Goal: Task Accomplishment & Management: Manage account settings

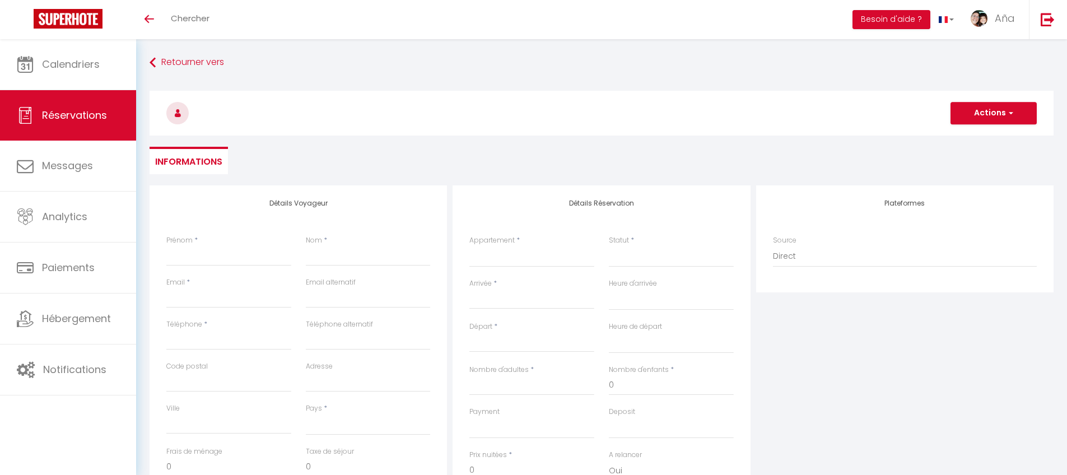
select select
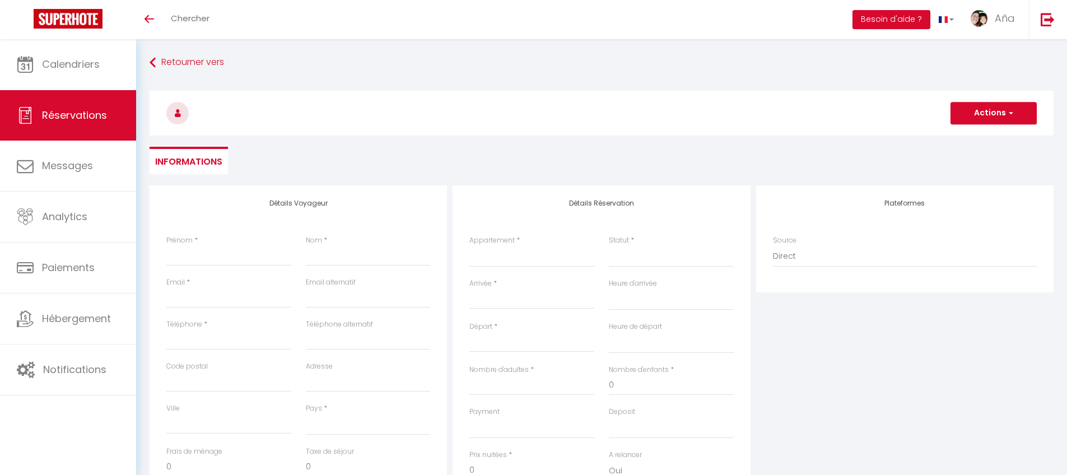
select select
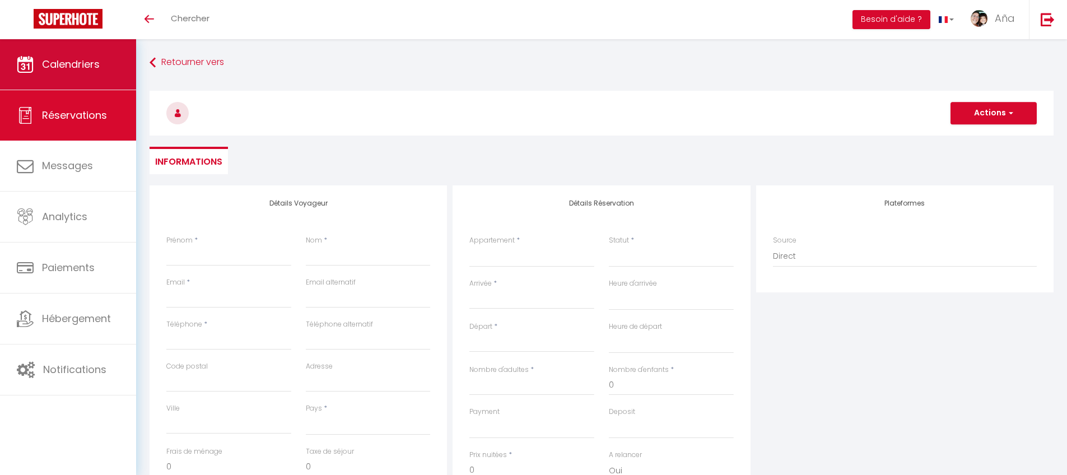
click at [42, 62] on span "Calendriers" at bounding box center [71, 64] width 58 height 14
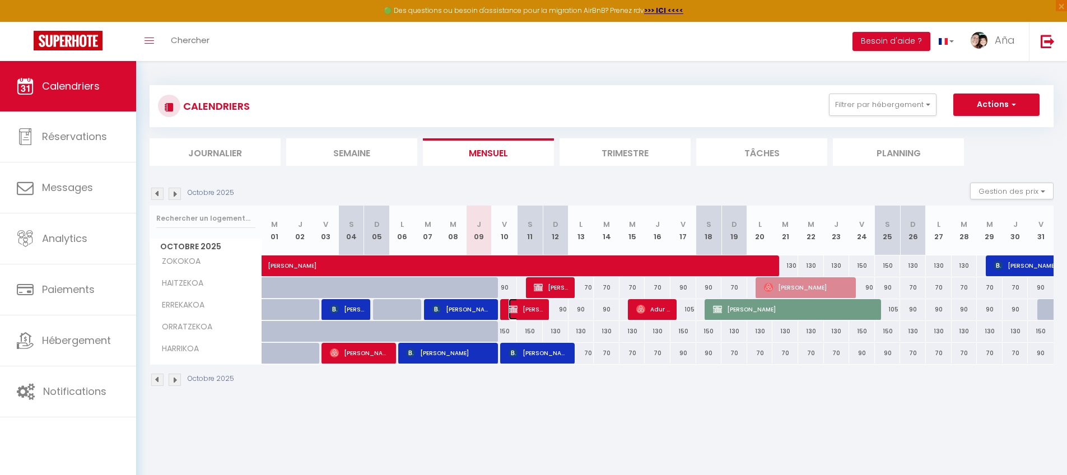
click at [536, 305] on span "[PERSON_NAME]" at bounding box center [526, 309] width 34 height 21
select select "OK"
select select "KO"
select select "0"
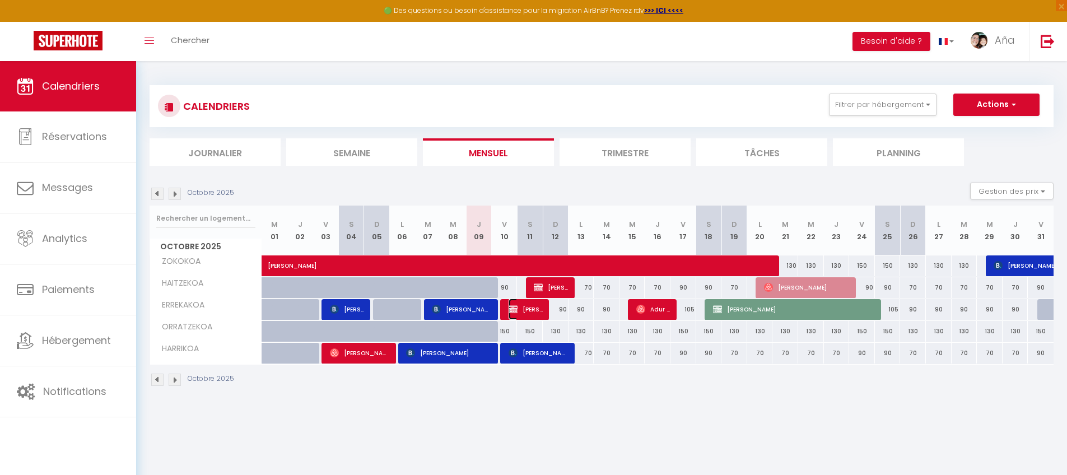
select select "1"
select select
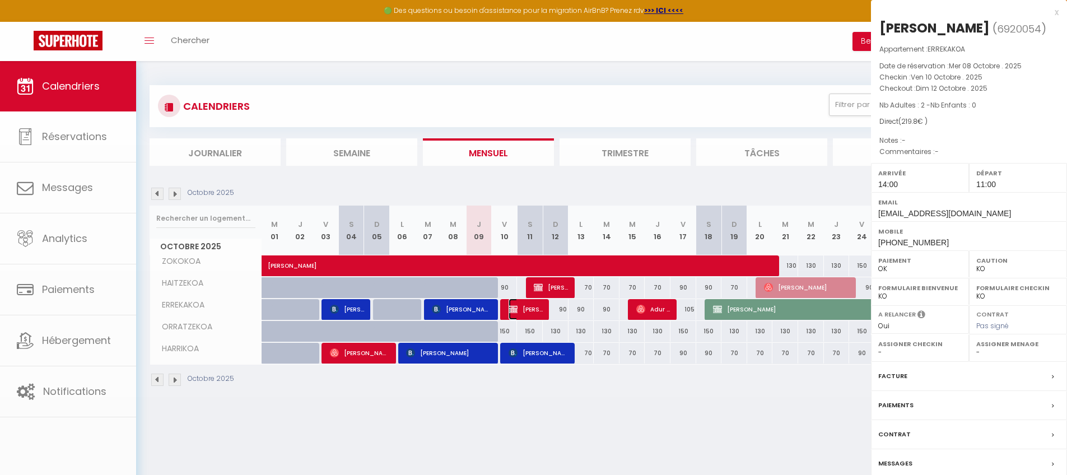
select select "6410"
select select "13530"
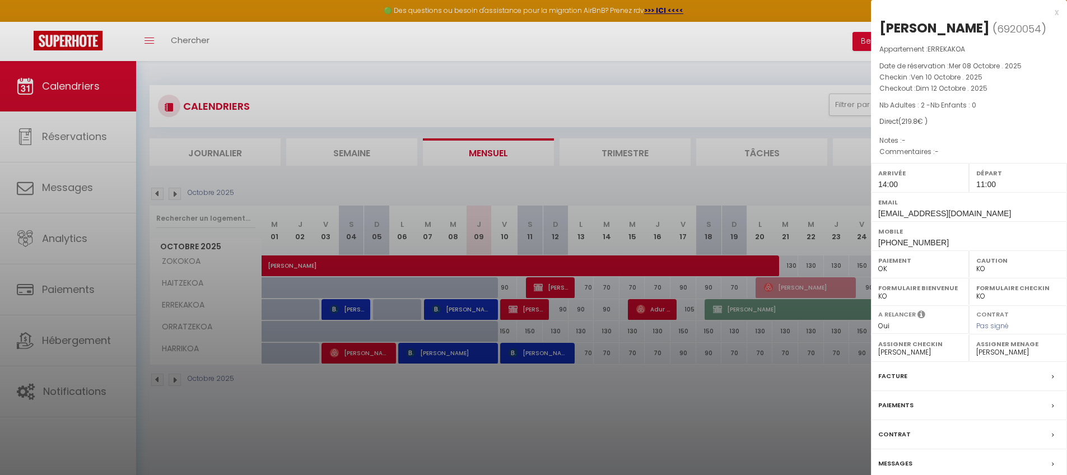
click at [907, 405] on label "Paiements" at bounding box center [896, 406] width 35 height 12
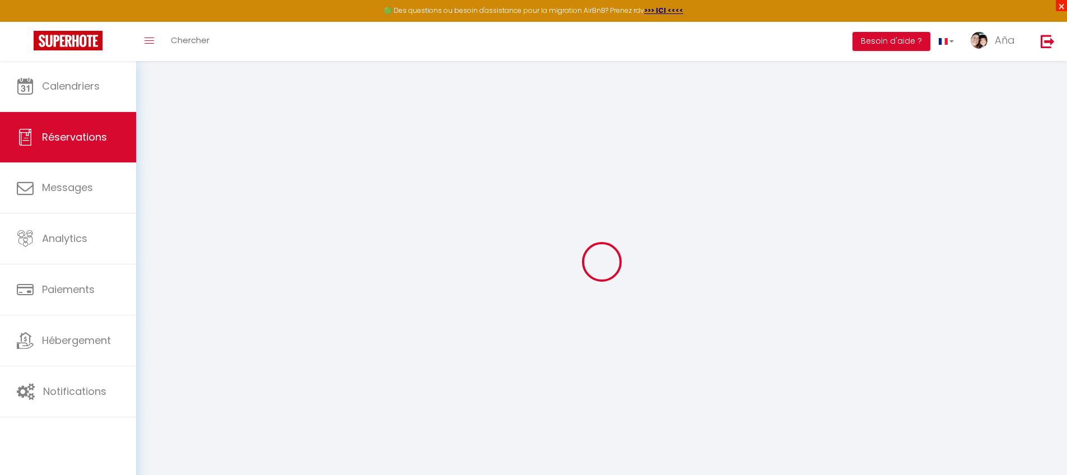
click at [1063, 8] on span "×" at bounding box center [1061, 5] width 11 height 11
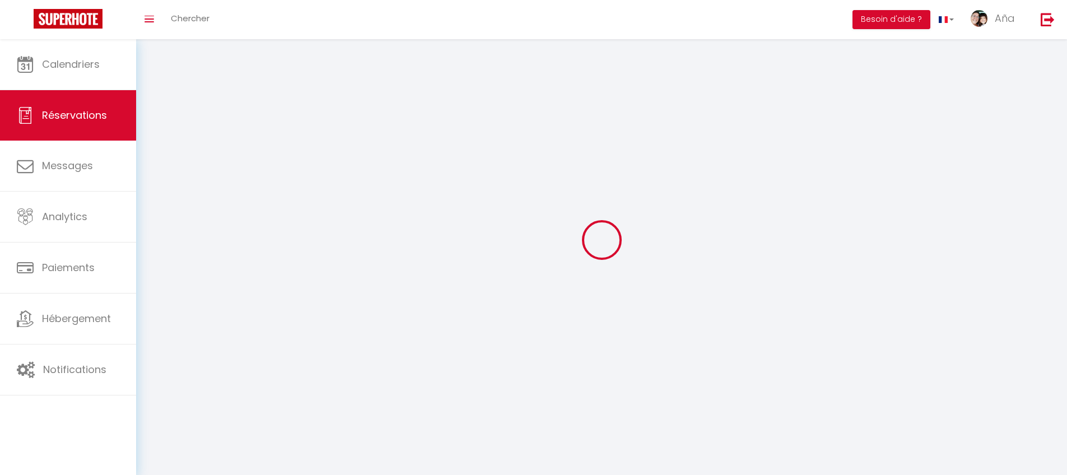
select select
checkbox input "false"
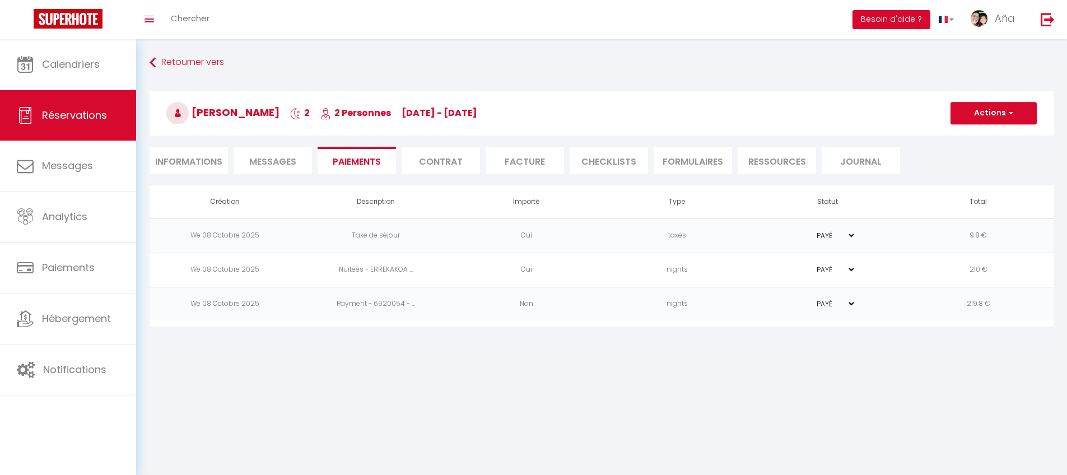
click at [851, 270] on select "PAYÉ EN ATTENTE" at bounding box center [828, 269] width 56 height 11
select select "0"
click at [800, 264] on select "PAYÉ EN ATTENTE" at bounding box center [828, 269] width 56 height 11
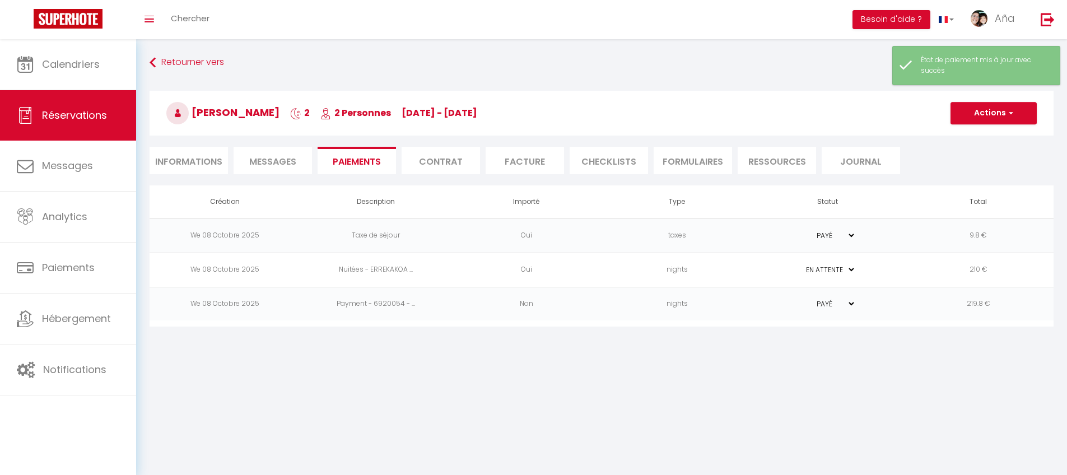
click at [923, 272] on td "210 €" at bounding box center [978, 270] width 151 height 34
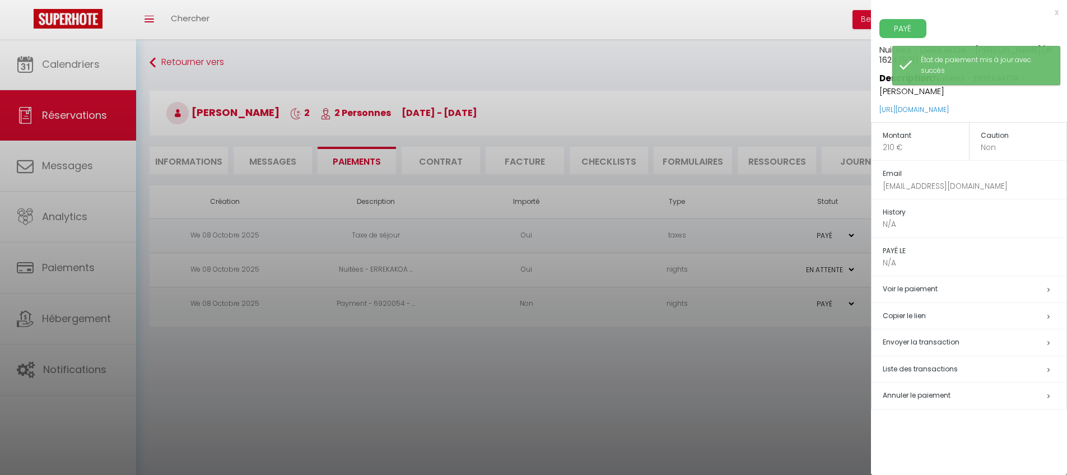
click at [918, 393] on span "Annuler le paiement" at bounding box center [917, 396] width 68 height 10
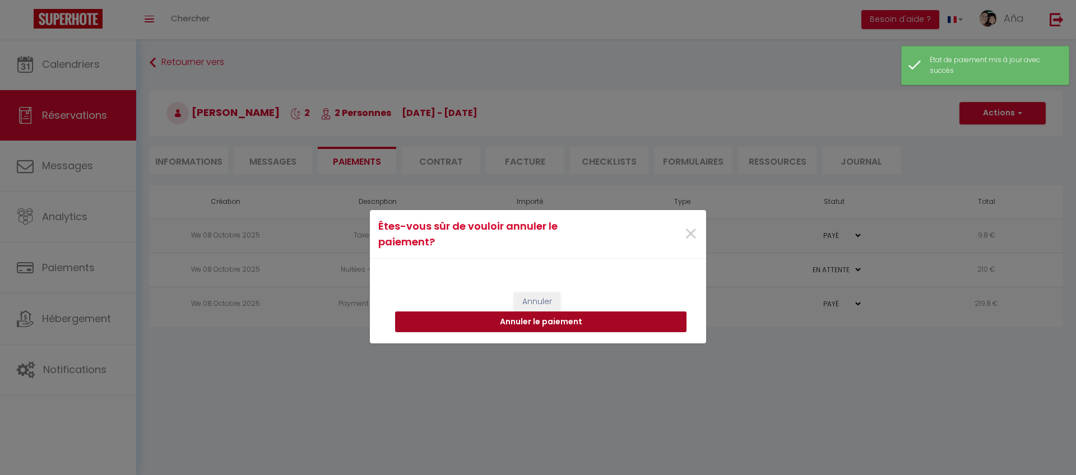
click at [577, 318] on button "Annuler le paiement" at bounding box center [540, 322] width 291 height 21
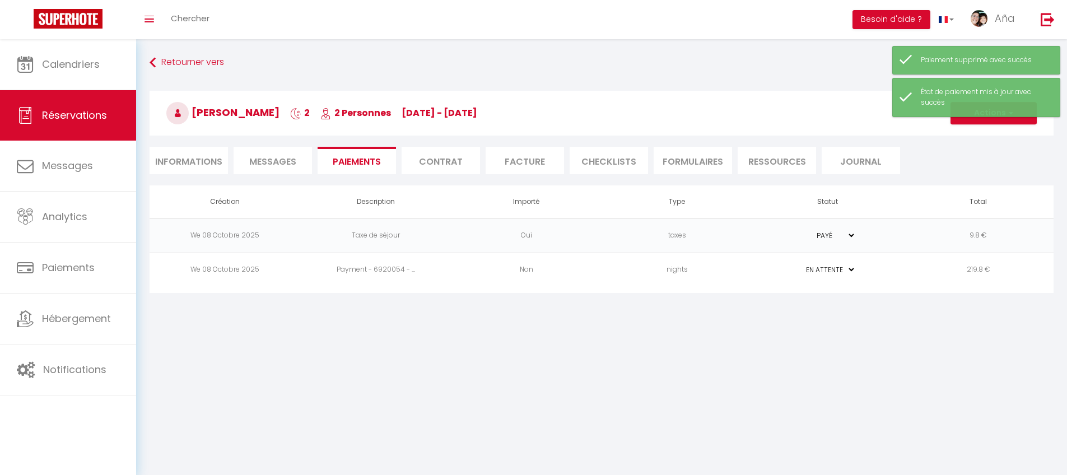
click at [904, 234] on td "9.8 €" at bounding box center [978, 236] width 151 height 34
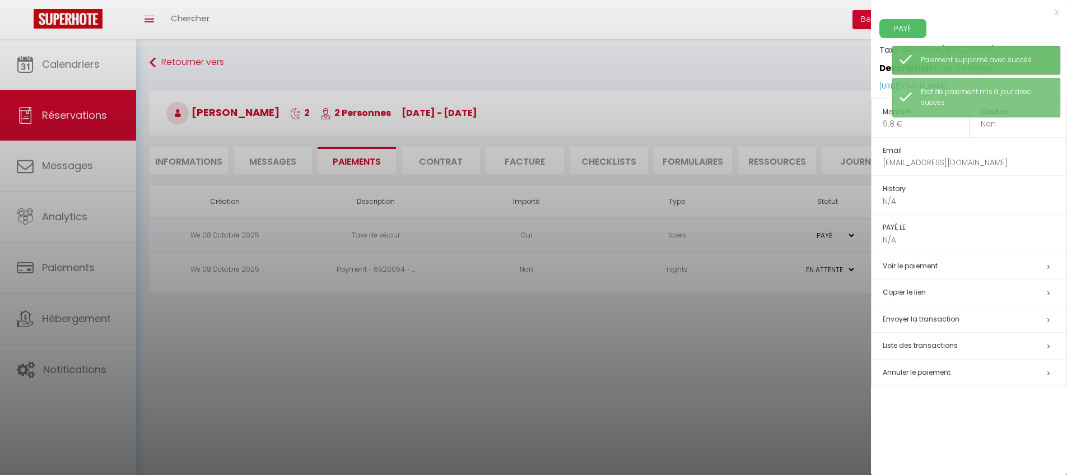
click at [904, 372] on span "Annuler le paiement" at bounding box center [917, 373] width 68 height 10
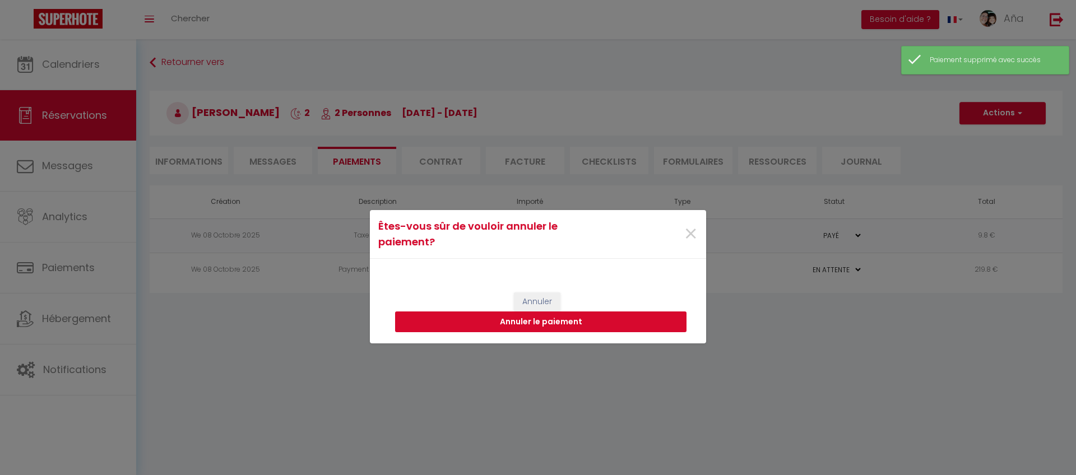
click at [628, 317] on button "Annuler le paiement" at bounding box center [540, 322] width 291 height 21
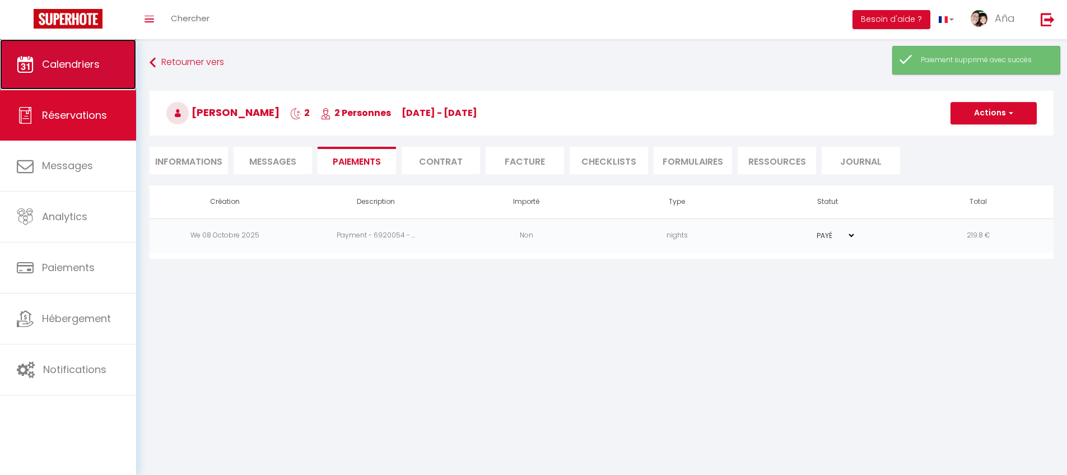
click at [99, 72] on link "Calendriers" at bounding box center [68, 64] width 136 height 50
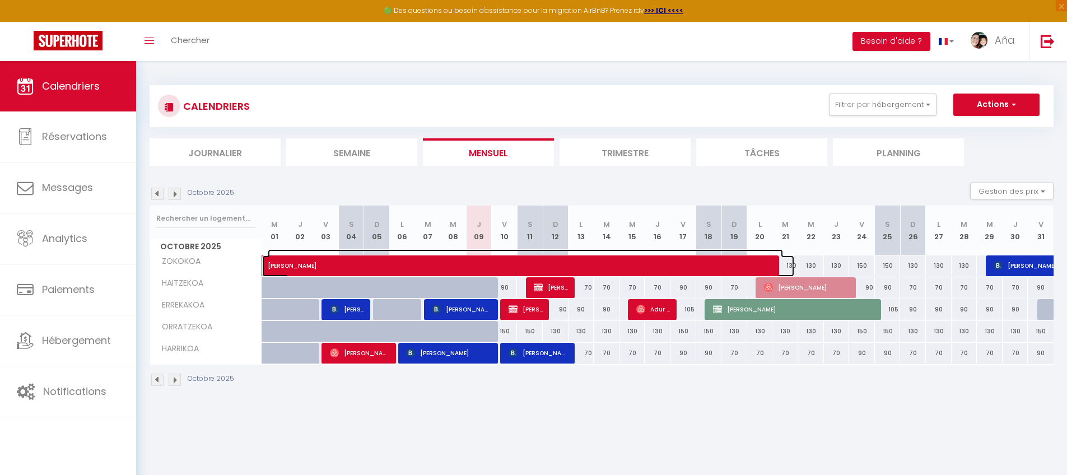
click at [311, 263] on span "[PERSON_NAME]" at bounding box center [526, 259] width 516 height 21
select select "OK"
select select "KO"
select select "0"
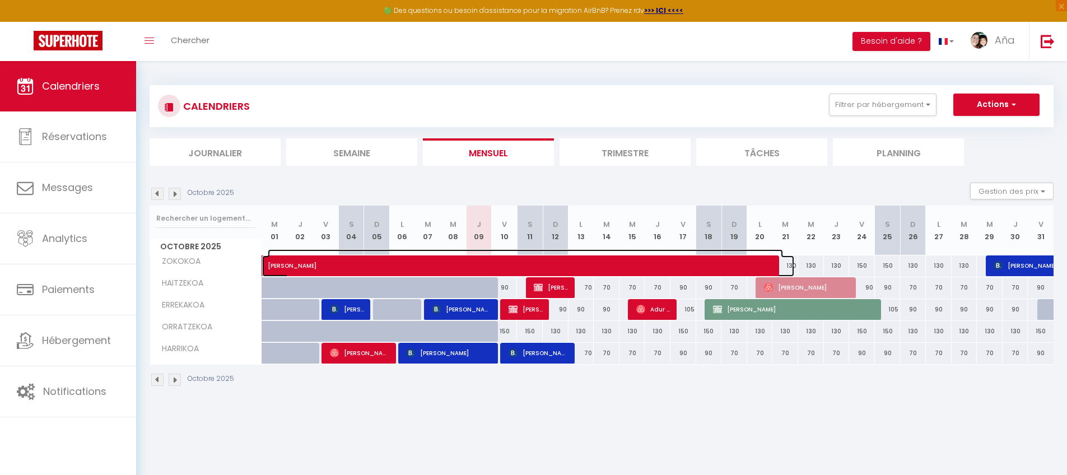
select select "1"
select select
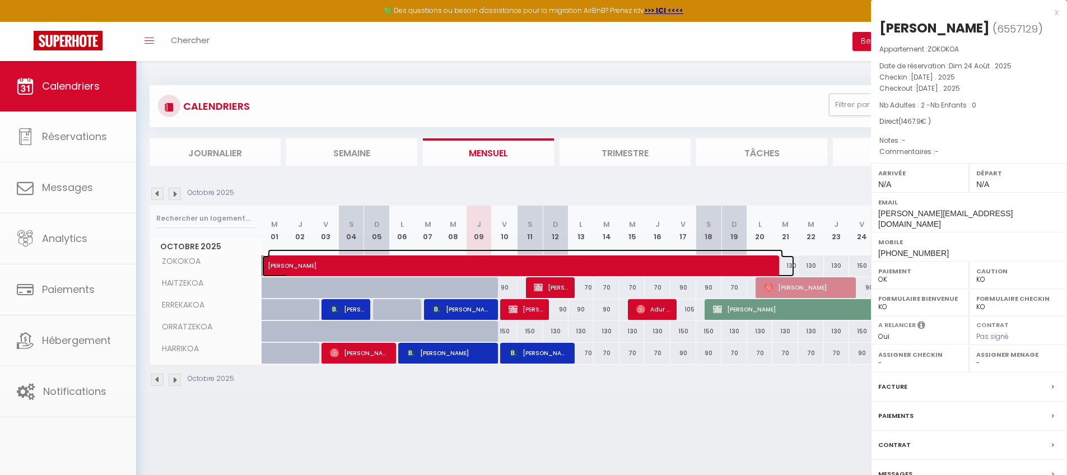
select select "6410"
select select "13530"
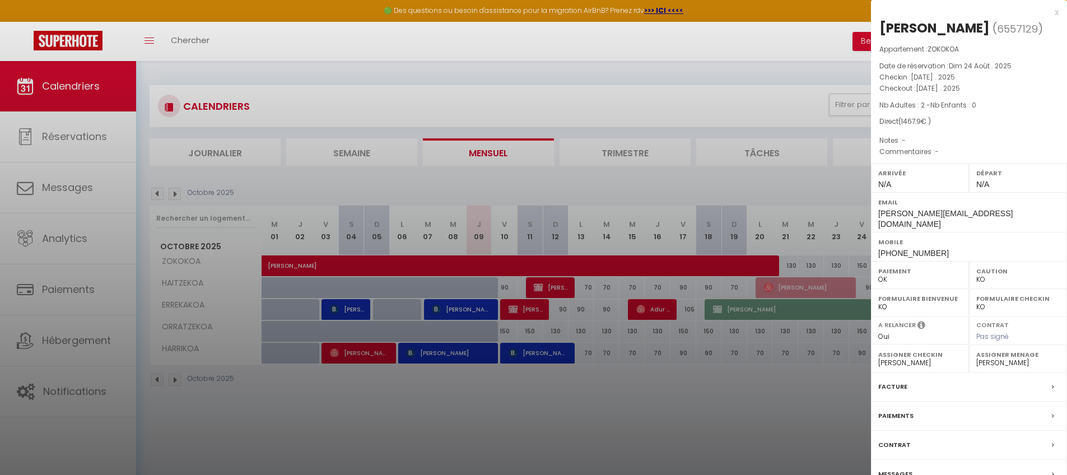
click at [899, 410] on label "Paiements" at bounding box center [896, 416] width 35 height 12
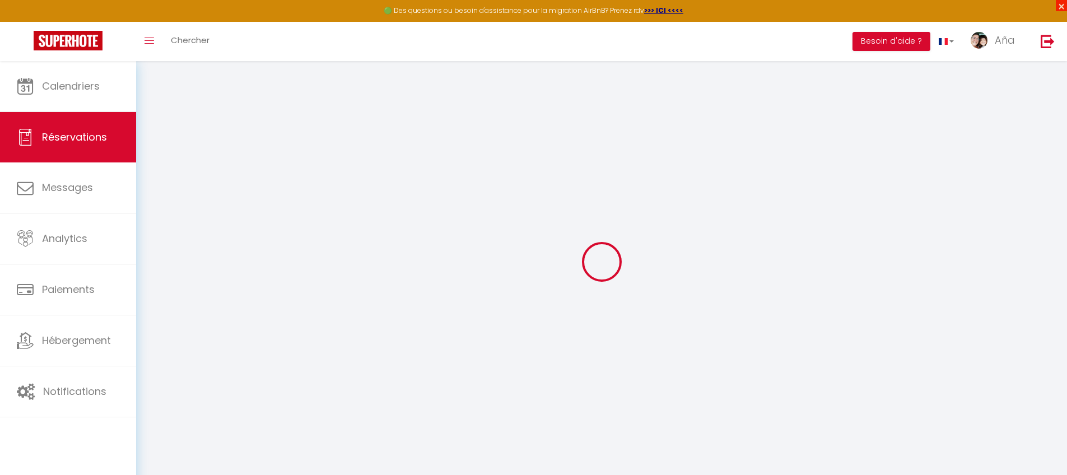
click at [1061, 6] on span "×" at bounding box center [1061, 5] width 11 height 11
